Goal: Information Seeking & Learning: Check status

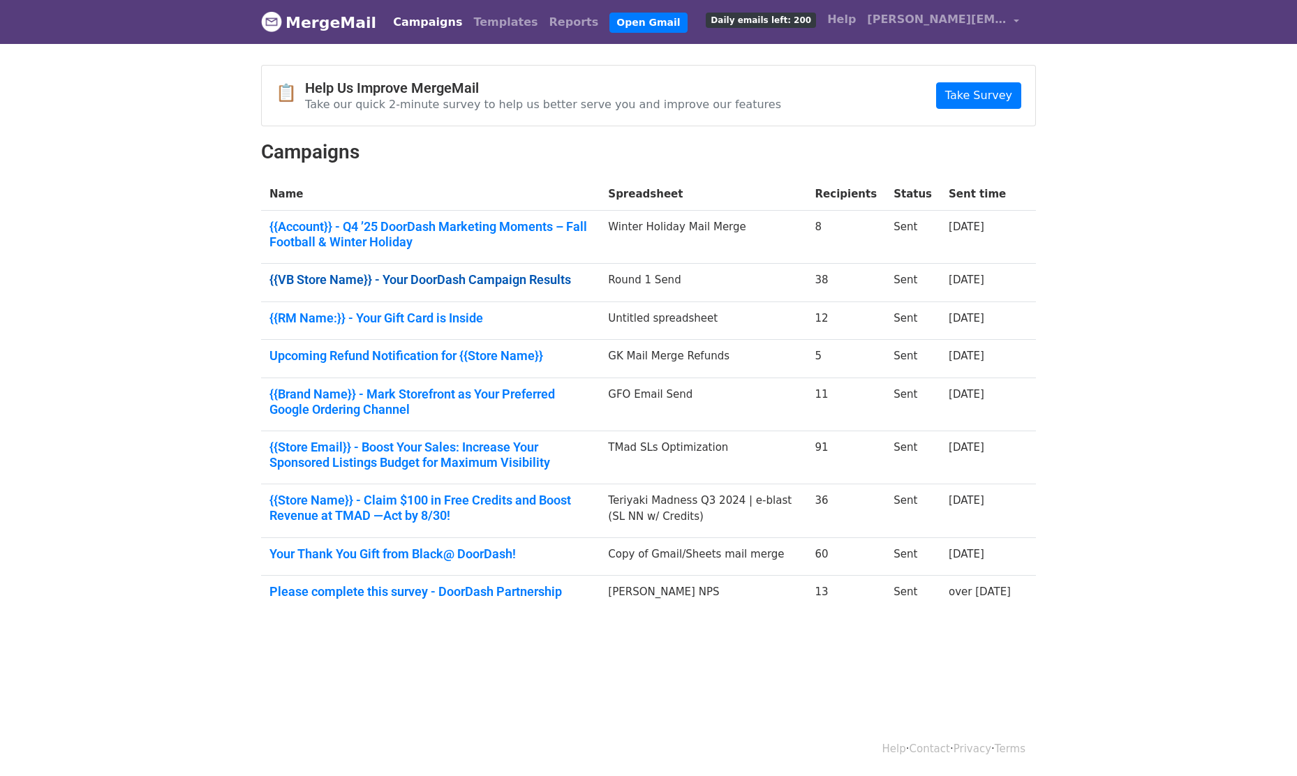
click at [474, 279] on link "{{VB Store Name}} - Your DoorDash Campaign Results" at bounding box center [430, 279] width 322 height 15
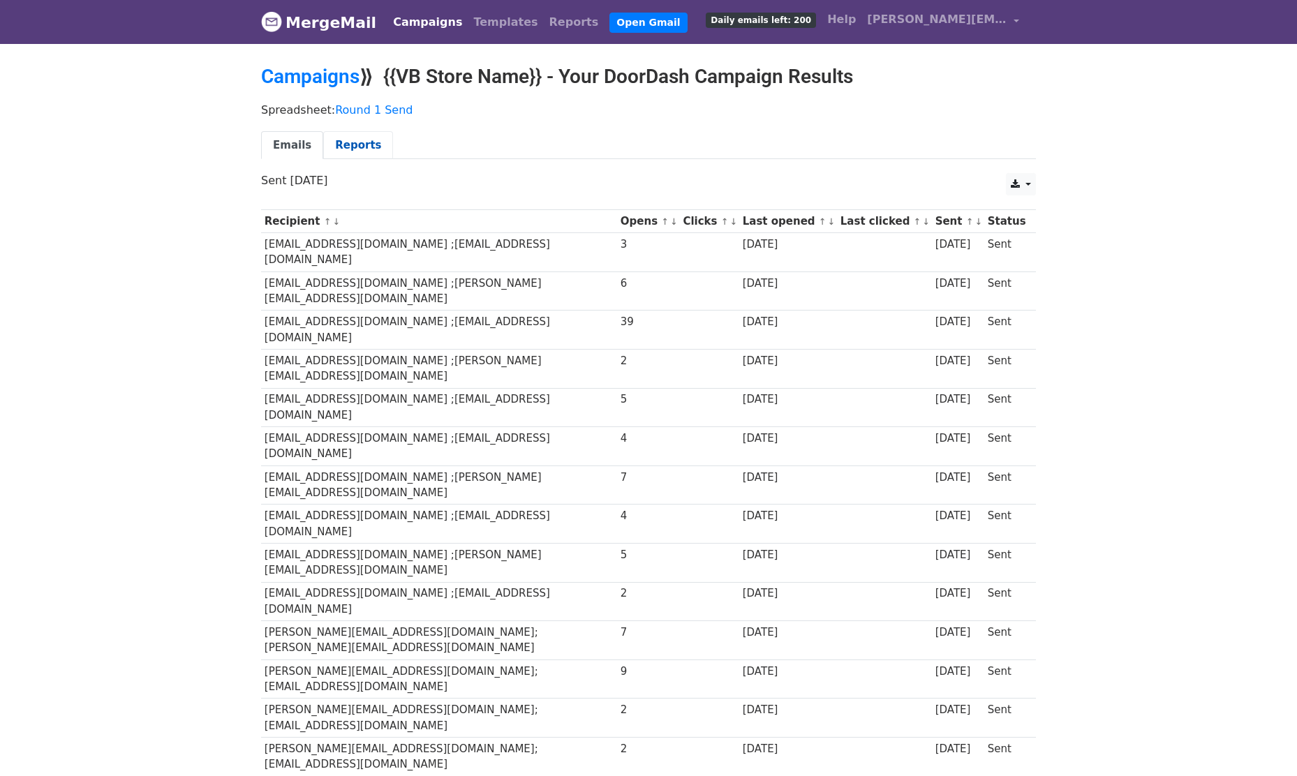
click at [351, 149] on link "Reports" at bounding box center [358, 145] width 70 height 29
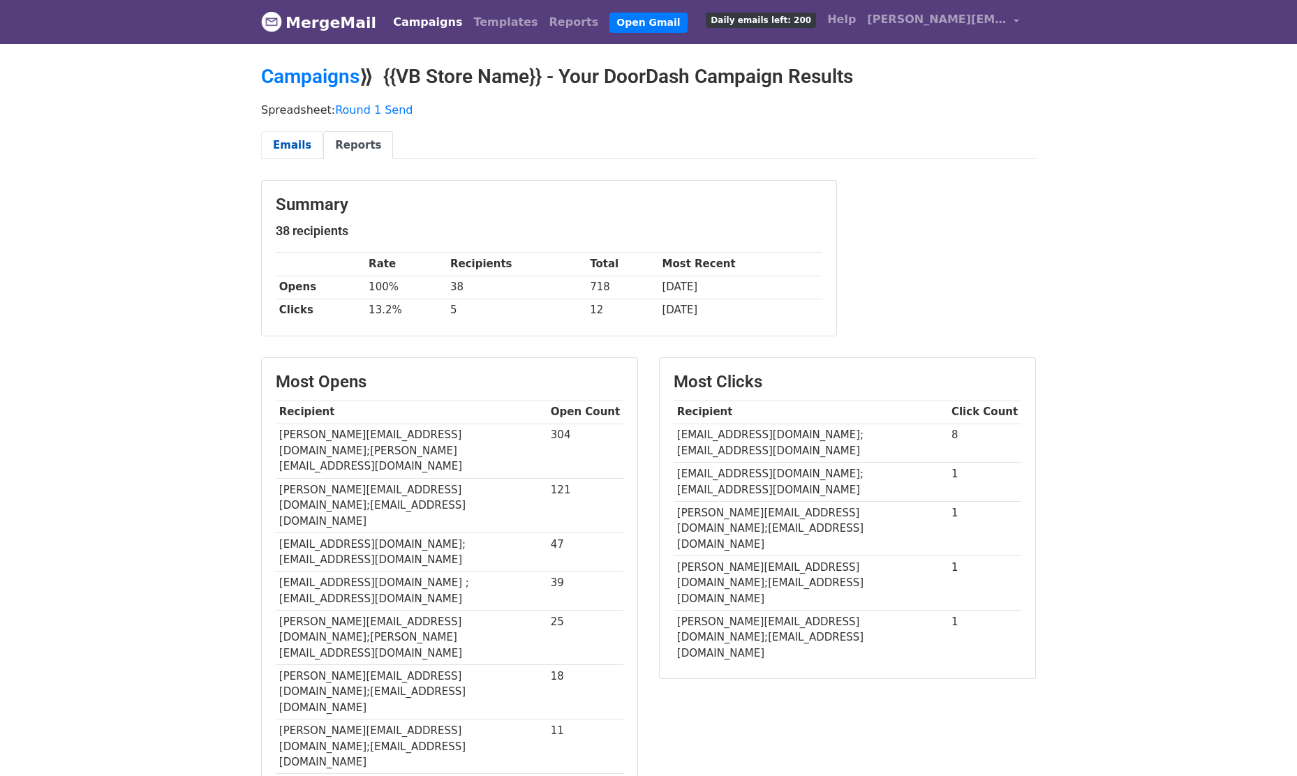
click at [284, 144] on link "Emails" at bounding box center [292, 145] width 62 height 29
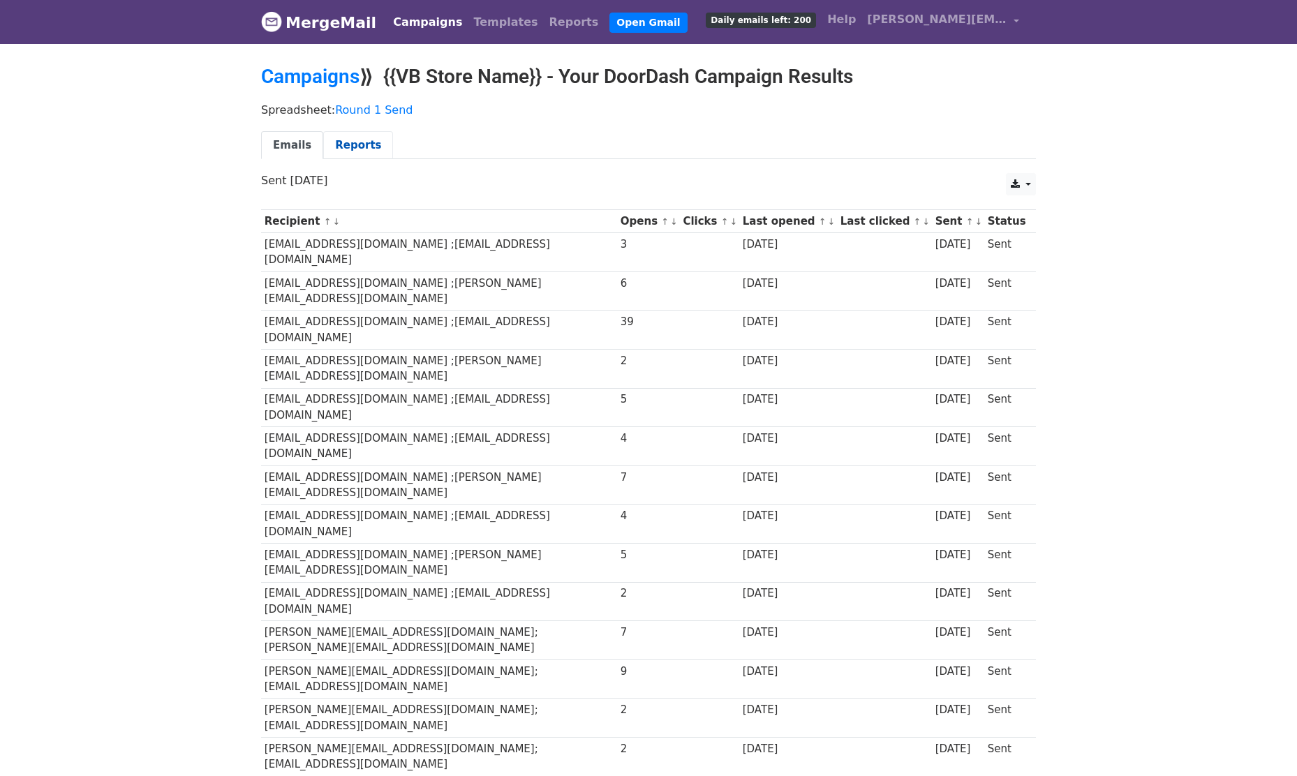
click at [341, 141] on link "Reports" at bounding box center [358, 145] width 70 height 29
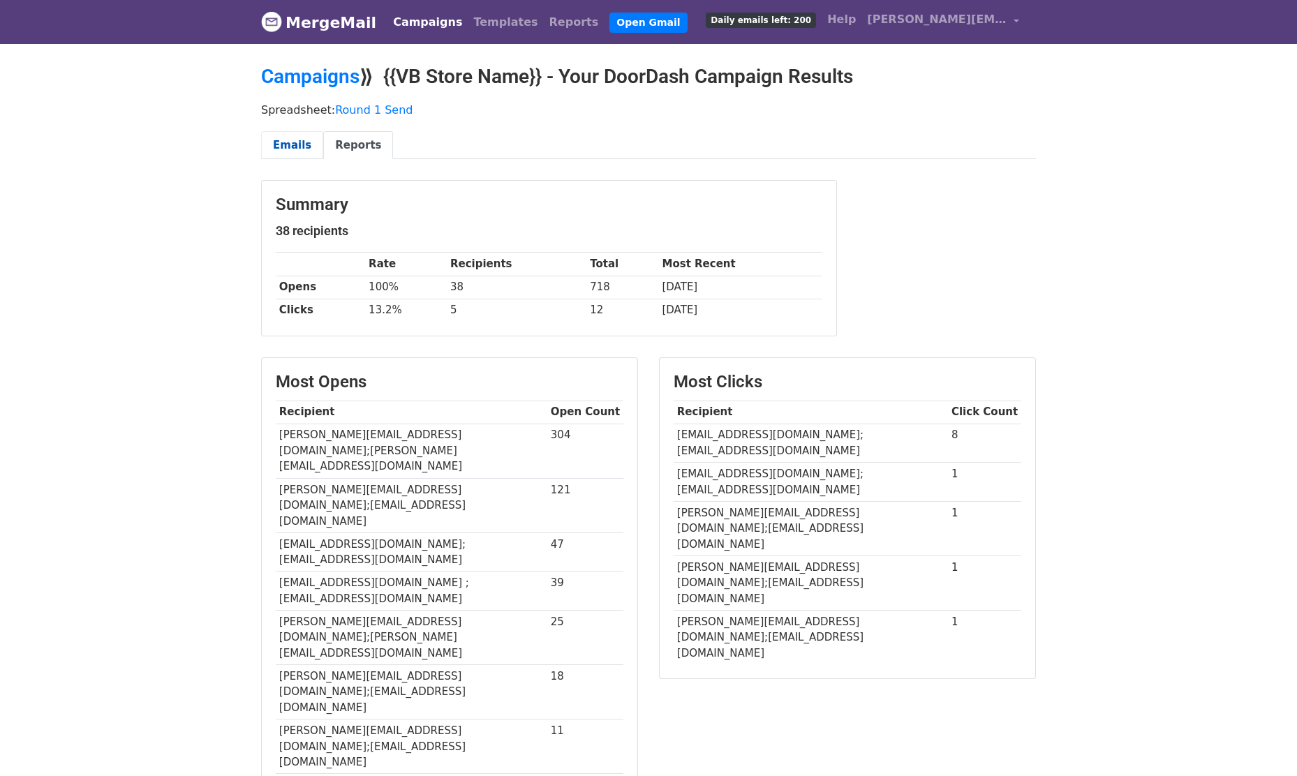
click at [283, 147] on link "Emails" at bounding box center [292, 145] width 62 height 29
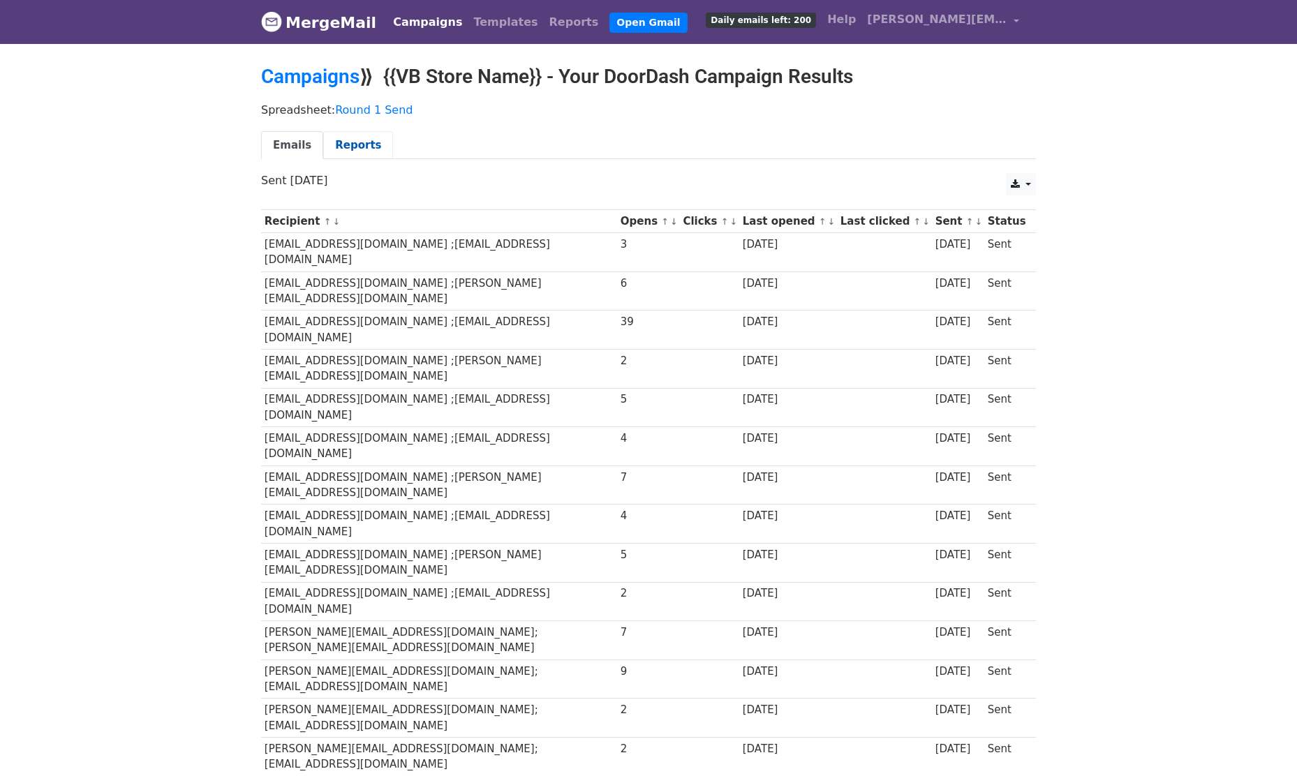
click at [341, 147] on link "Reports" at bounding box center [358, 145] width 70 height 29
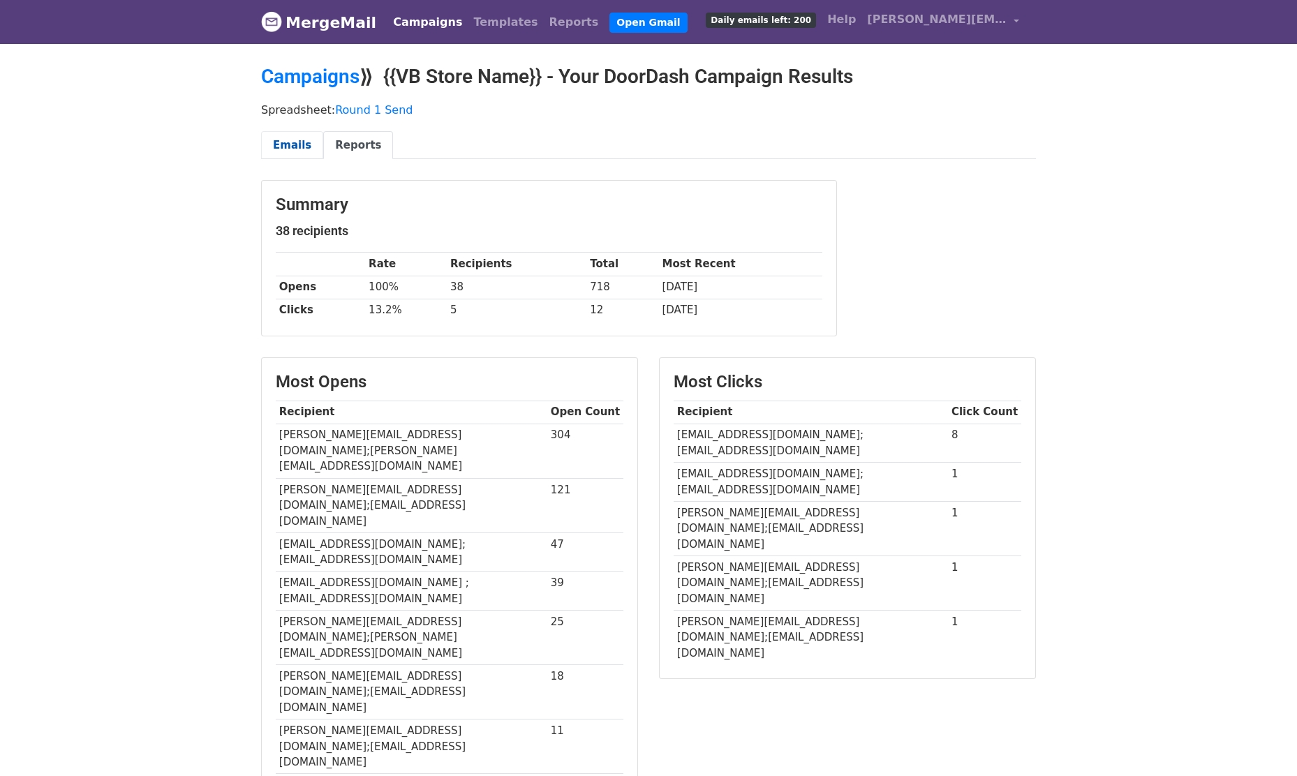
click at [297, 145] on link "Emails" at bounding box center [292, 145] width 62 height 29
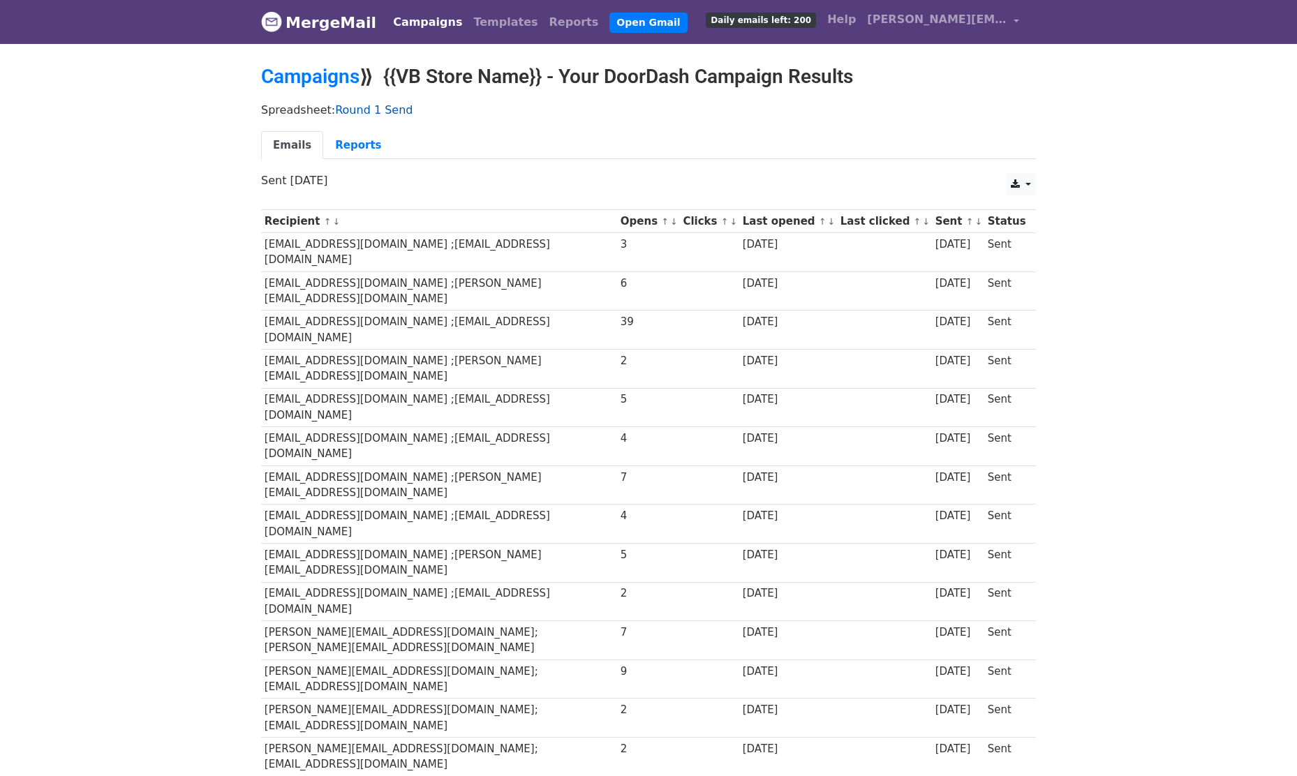
click at [357, 110] on link "Round 1 Send" at bounding box center [373, 109] width 77 height 13
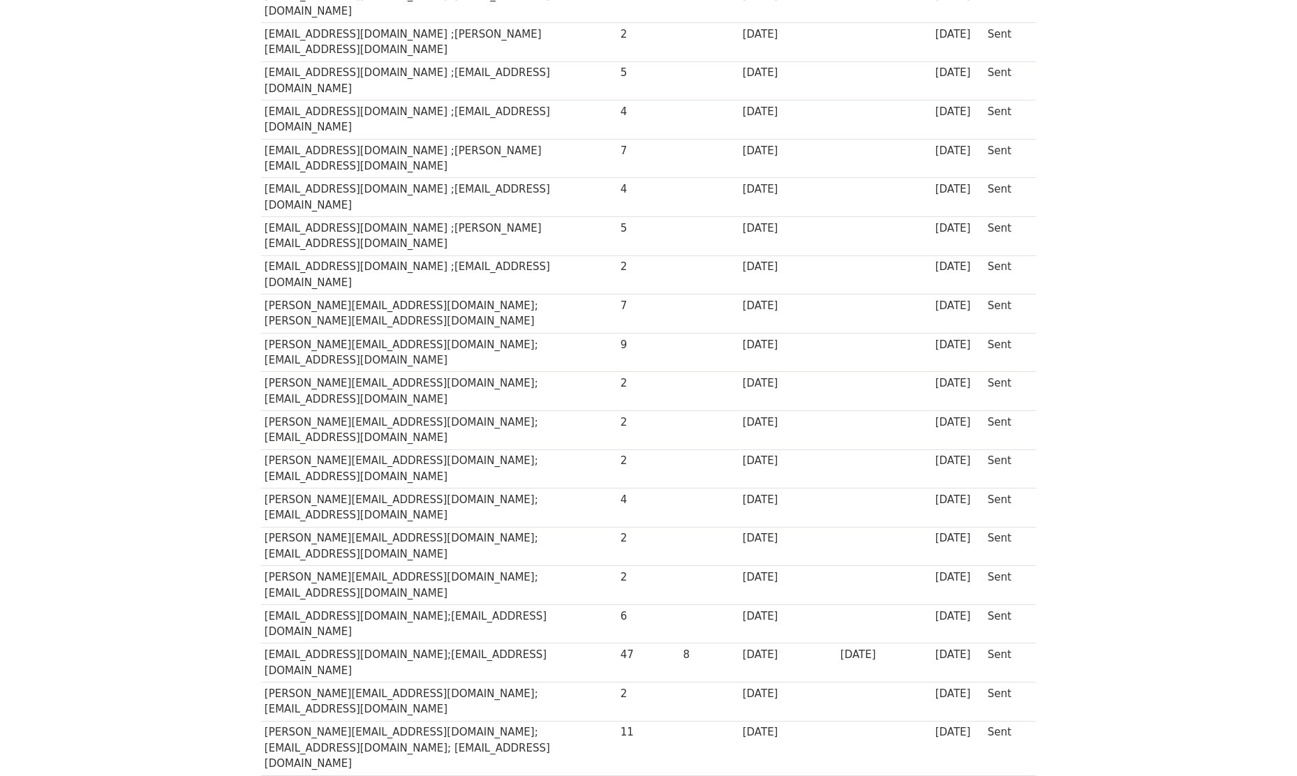
scroll to position [458, 0]
